Goal: Task Accomplishment & Management: Use online tool/utility

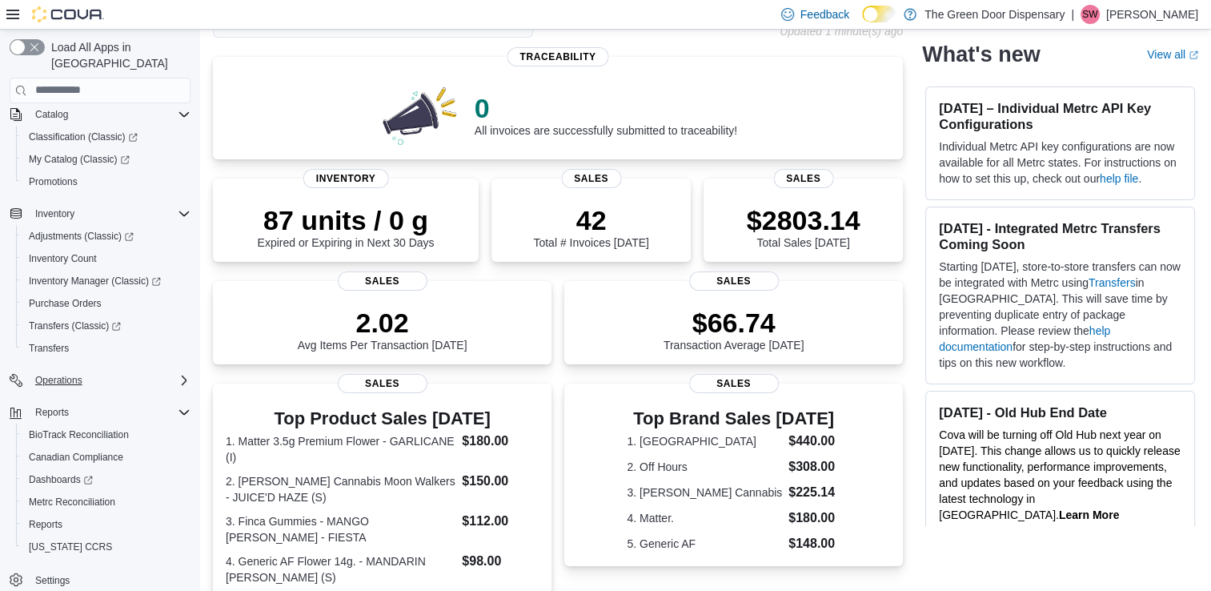
scroll to position [160, 0]
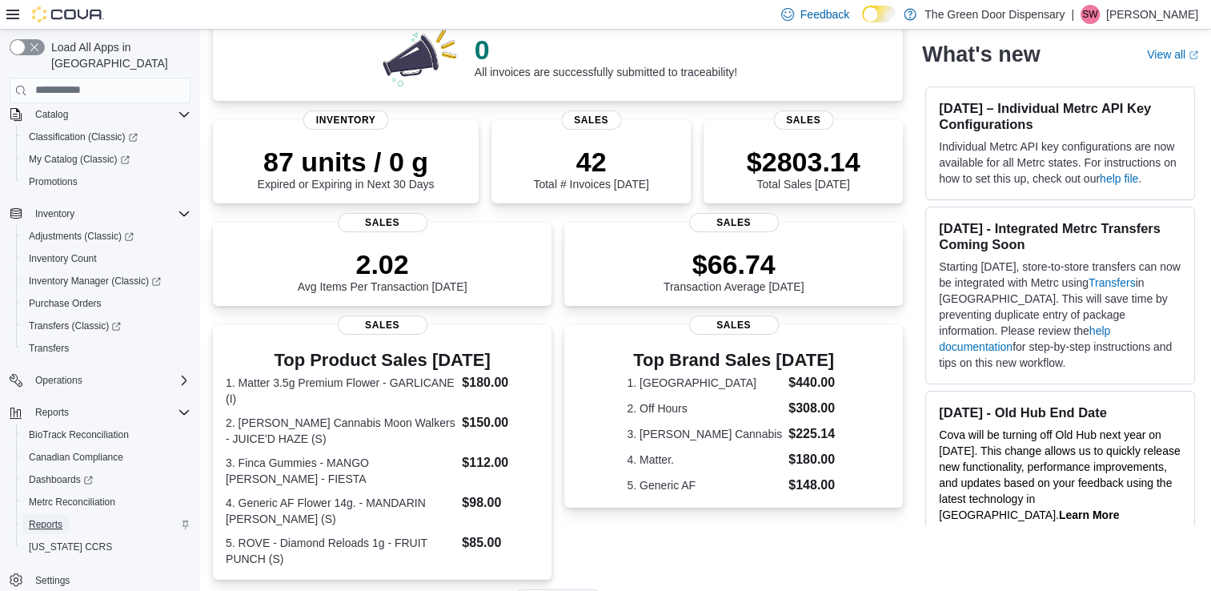
click at [41, 518] on span "Reports" at bounding box center [46, 524] width 34 height 13
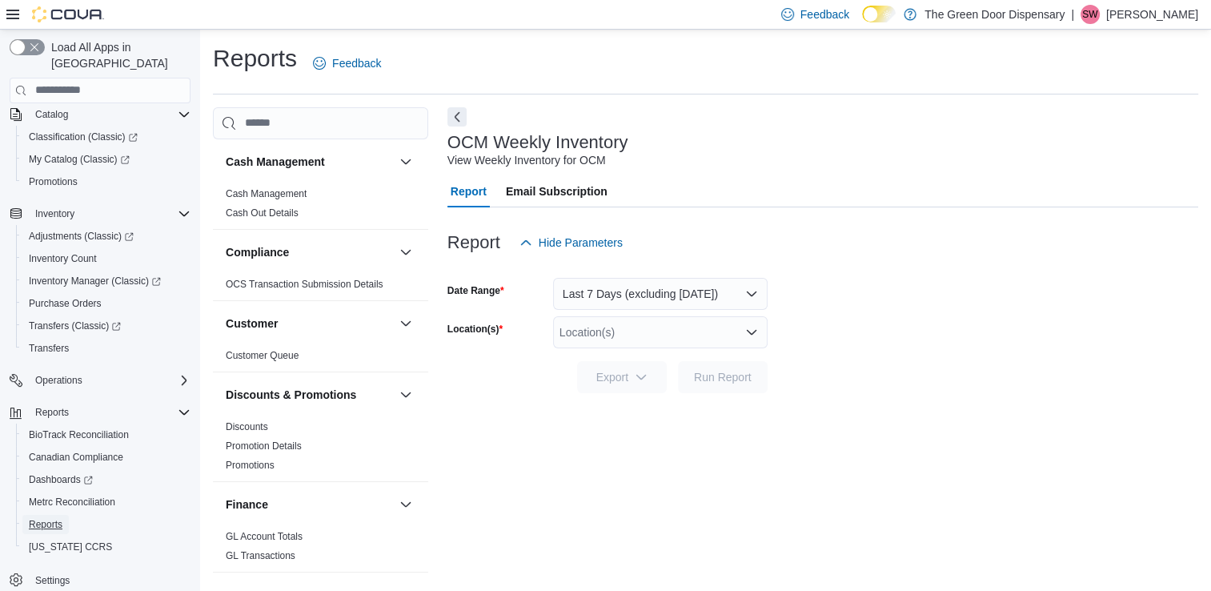
scroll to position [4, 0]
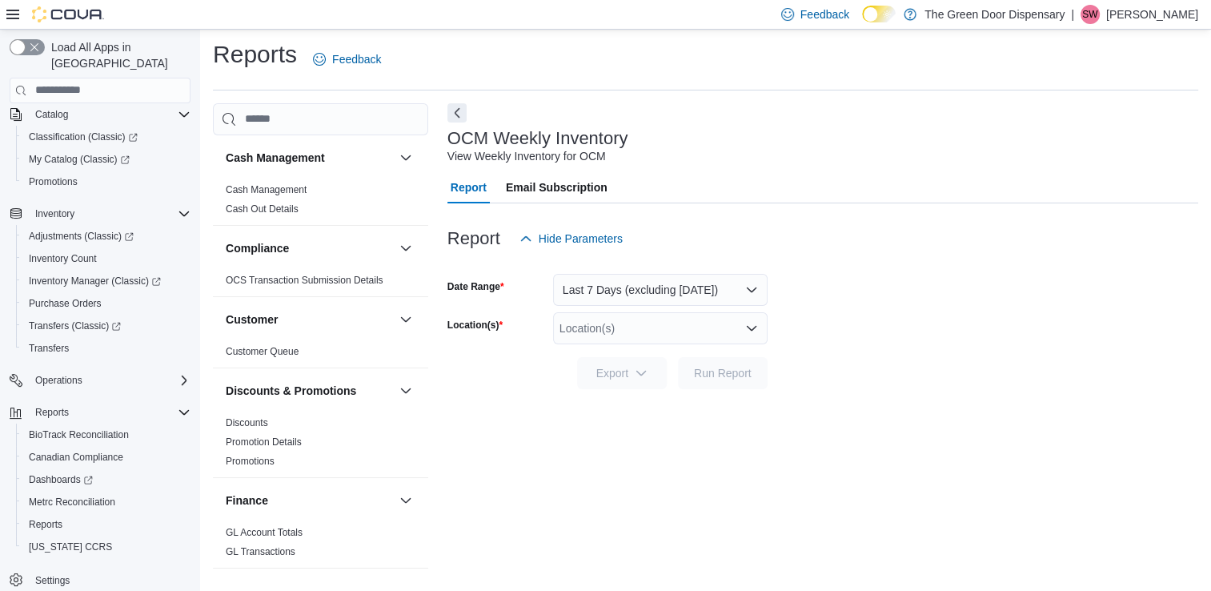
click at [687, 334] on div "Location(s)" at bounding box center [660, 328] width 214 height 32
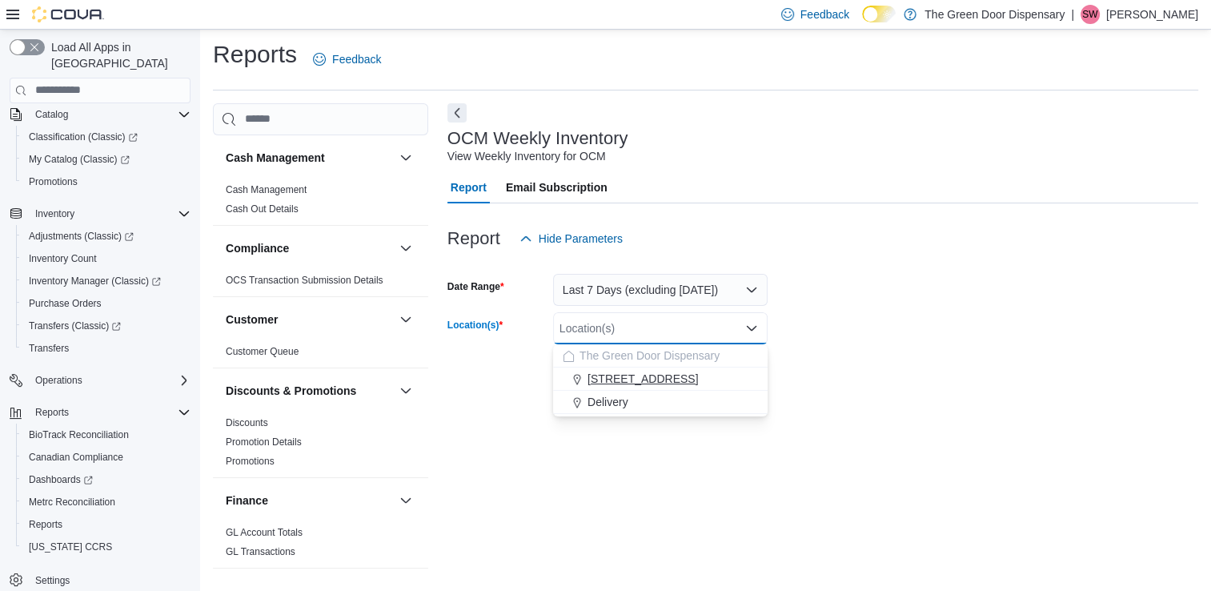
click at [663, 374] on span "[STREET_ADDRESS]" at bounding box center [642, 378] width 110 height 16
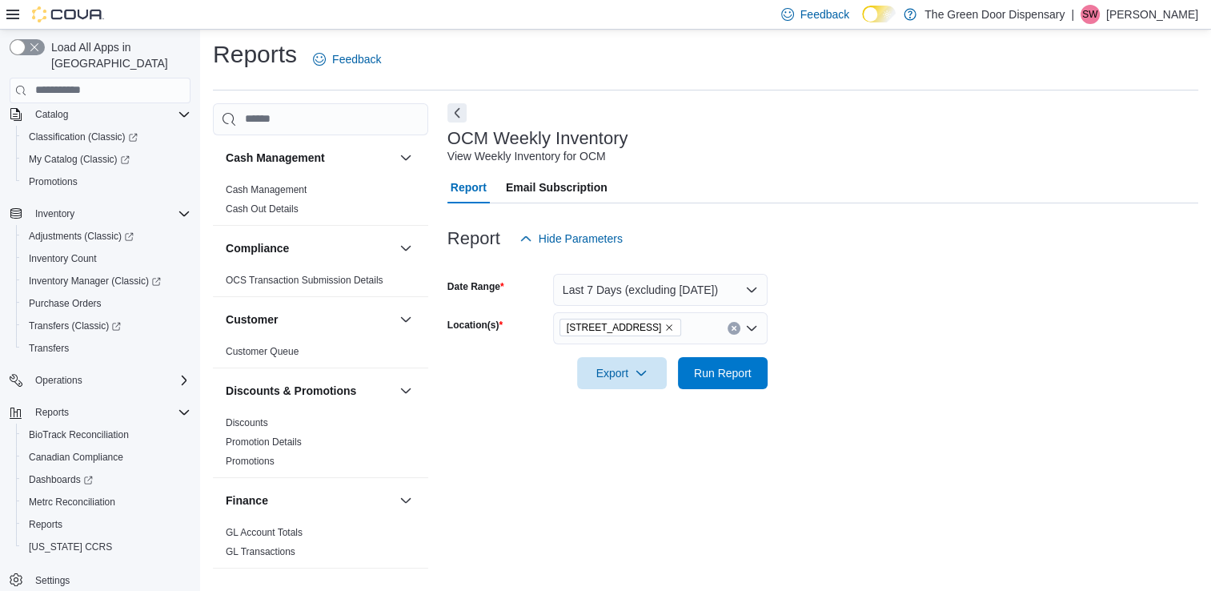
click at [842, 363] on form "Date Range Last 7 Days (excluding [DATE]) Location(s) [STREET_ADDRESS] Export R…" at bounding box center [822, 321] width 751 height 134
click at [730, 374] on span "Run Report" at bounding box center [723, 372] width 58 height 16
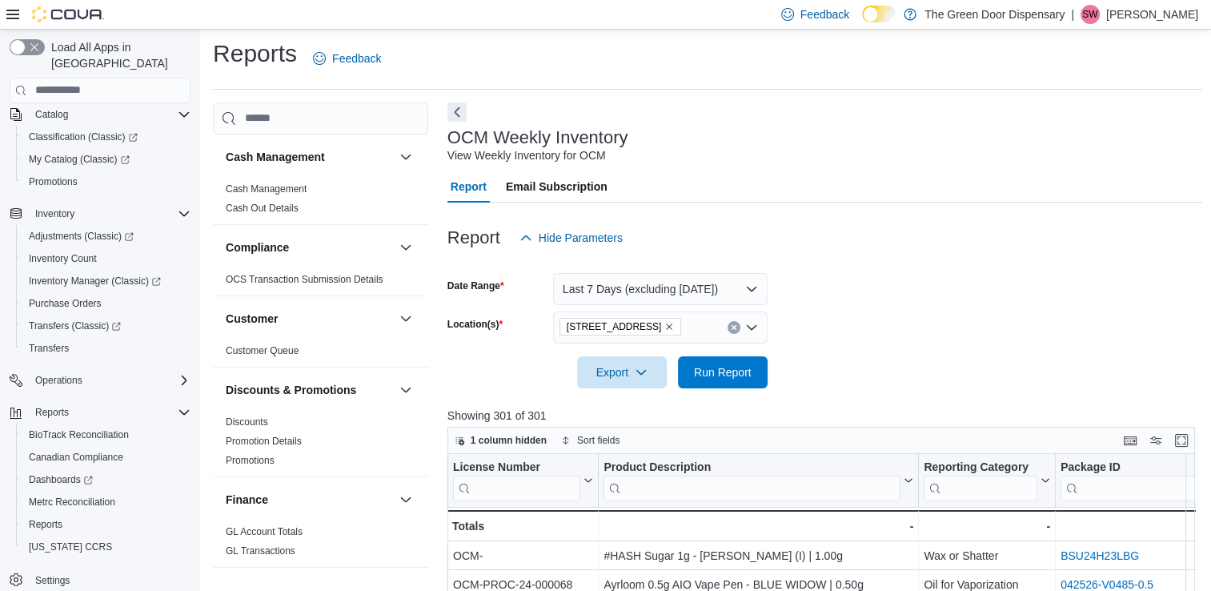
scroll to position [4, 0]
click at [643, 370] on icon "button" at bounding box center [641, 372] width 13 height 13
click at [630, 403] on span "Export to Excel" at bounding box center [624, 404] width 72 height 13
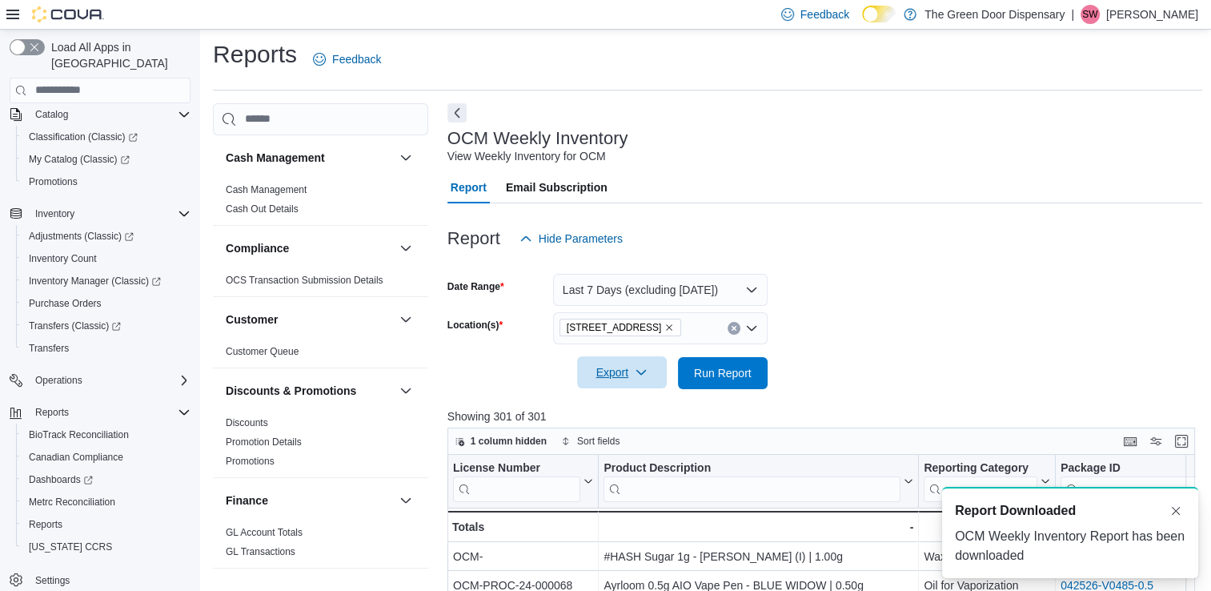
scroll to position [0, 0]
